Goal: Transaction & Acquisition: Purchase product/service

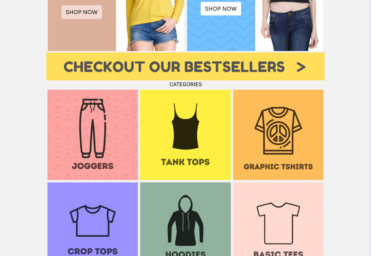
scroll to position [373, 0]
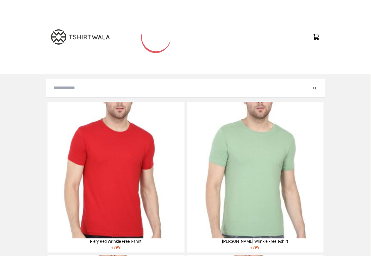
type input "**********"
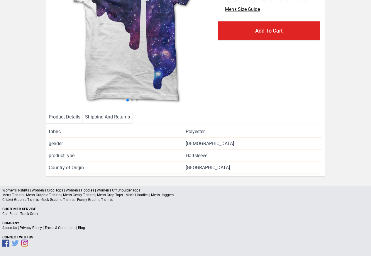
scroll to position [85, 0]
